Goal: Transaction & Acquisition: Download file/media

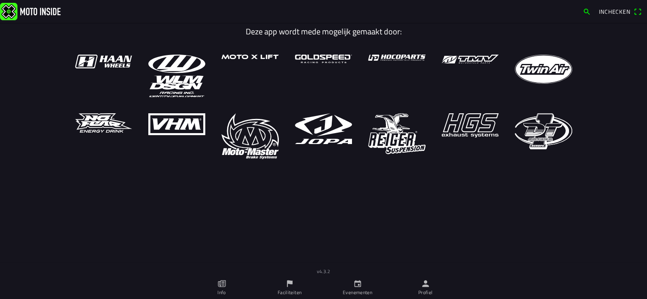
click at [427, 289] on ion-label "Profiel" at bounding box center [425, 292] width 15 height 7
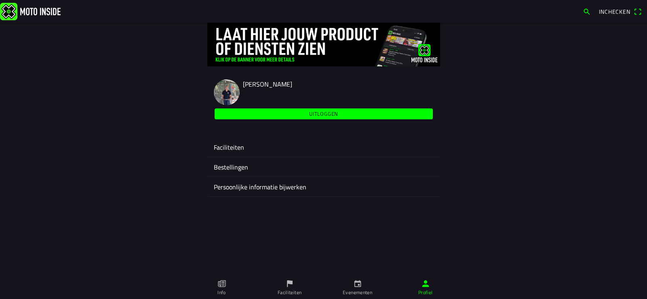
click at [230, 147] on ion-label "Faciliteiten" at bounding box center [324, 147] width 220 height 10
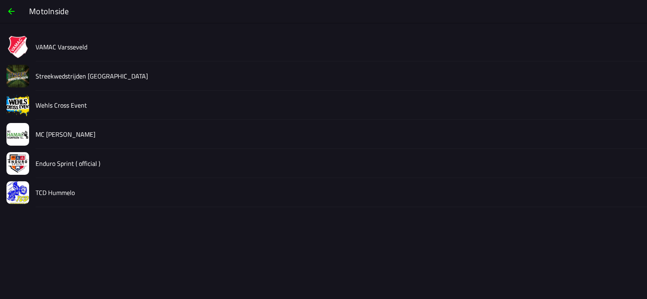
click at [0, 0] on slot "Streekwedstrijden Achterhoek" at bounding box center [0, 0] width 0 height 0
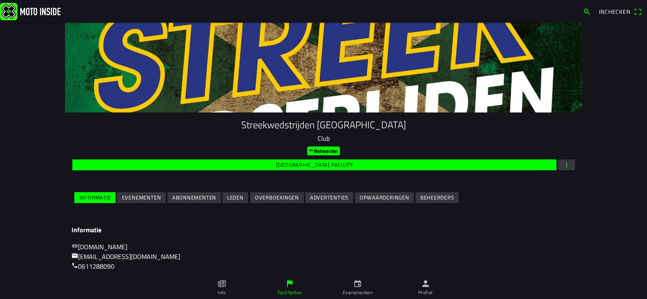
click at [0, 0] on slot "Evenementen" at bounding box center [0, 0] width 0 height 0
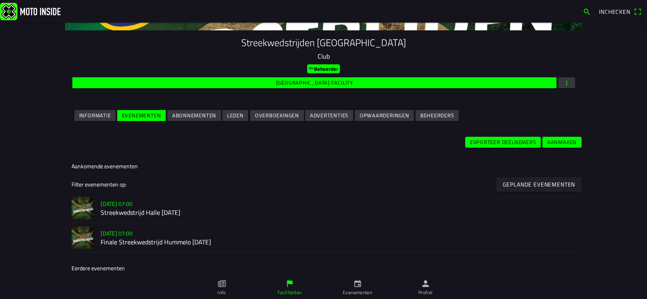
scroll to position [161, 0]
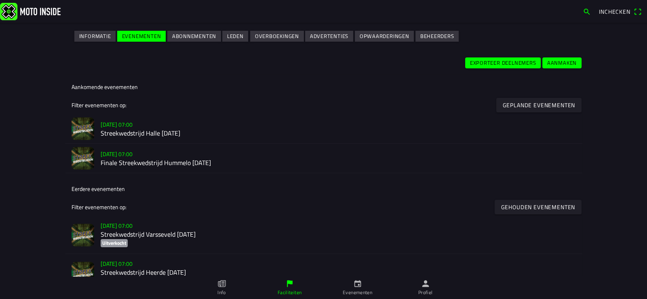
click at [178, 133] on h2 "Streekwedstrijd Halle 13 september" at bounding box center [338, 133] width 475 height 8
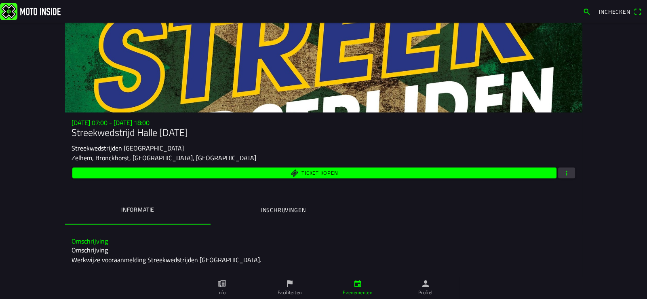
click at [565, 173] on span "button" at bounding box center [566, 172] width 7 height 11
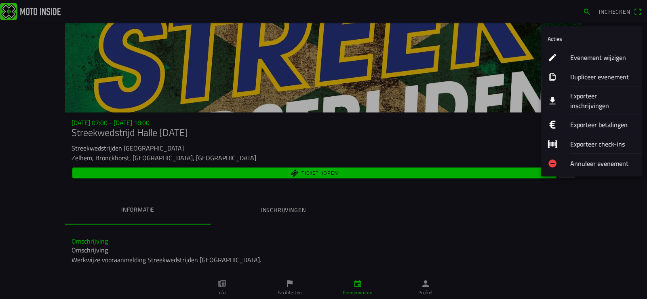
click at [602, 91] on ion-label "Exporteer inschrijvingen" at bounding box center [602, 100] width 65 height 19
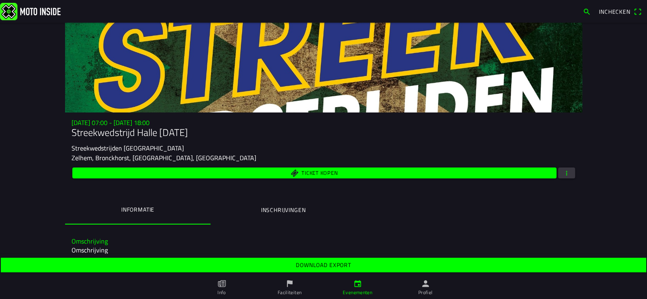
click at [0, 0] on slot "Download export" at bounding box center [0, 0] width 0 height 0
